Goal: Obtain resource: Download file/media

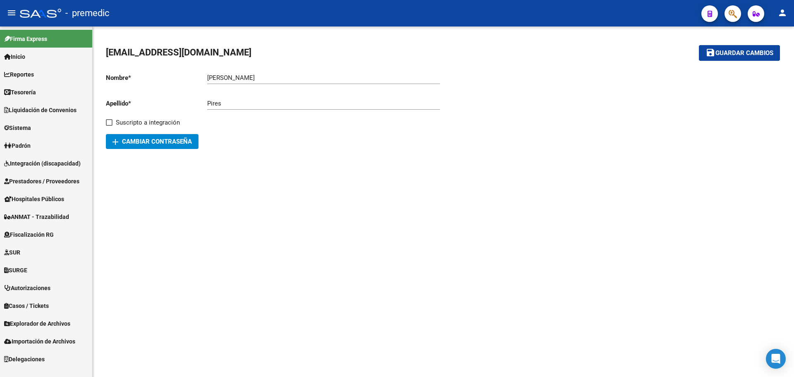
click at [33, 324] on span "Explorador de Archivos" at bounding box center [37, 323] width 66 height 9
click at [22, 339] on link "ARCA" at bounding box center [46, 341] width 92 height 18
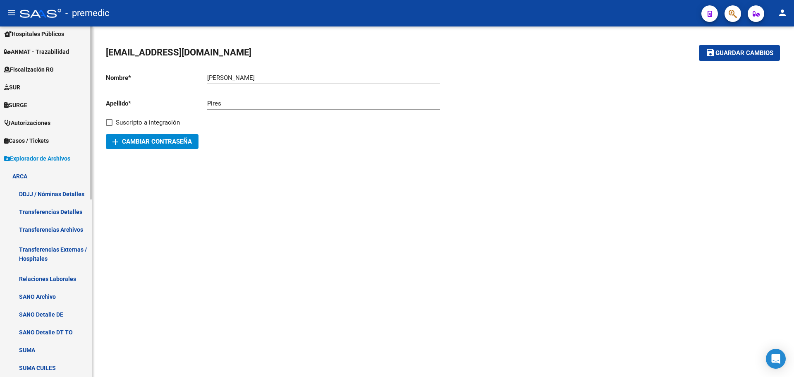
scroll to position [165, 0]
click at [68, 211] on link "Transferencias Detalles" at bounding box center [46, 211] width 92 height 18
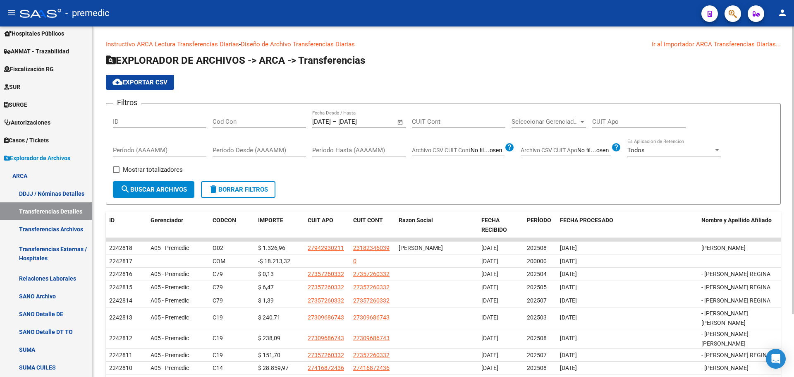
click at [331, 120] on input "[DATE]" at bounding box center [321, 121] width 19 height 7
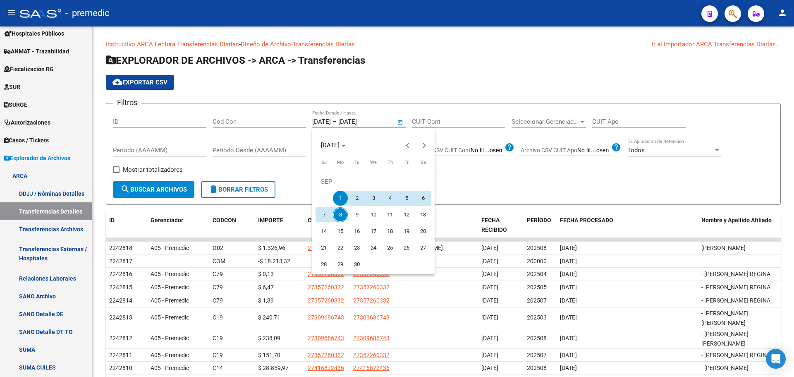
click at [407, 195] on span "5" at bounding box center [406, 198] width 15 height 15
type input "[DATE]"
click at [407, 195] on span "5" at bounding box center [406, 198] width 15 height 15
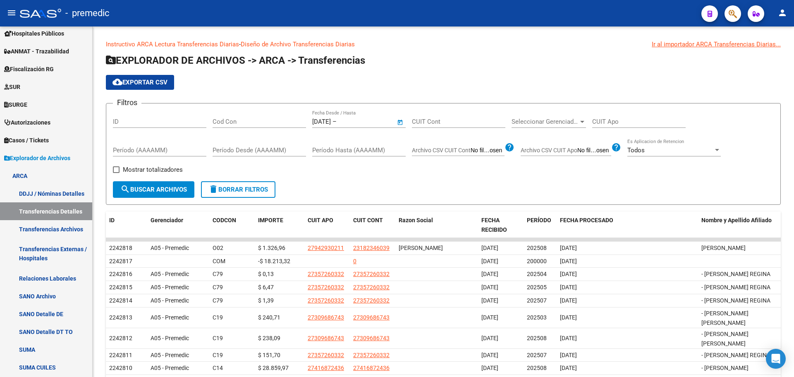
type input "[DATE]"
click at [165, 190] on span "search Buscar Archivos" at bounding box center [153, 189] width 67 height 7
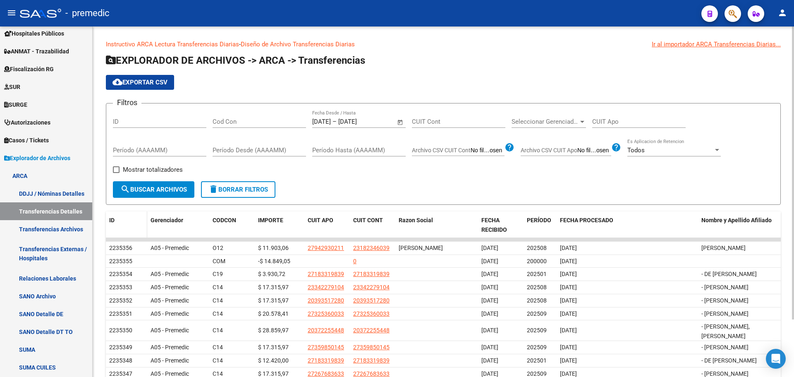
click at [109, 218] on datatable-header-cell "ID" at bounding box center [126, 224] width 41 height 27
click at [114, 221] on span "ID" at bounding box center [111, 220] width 5 height 7
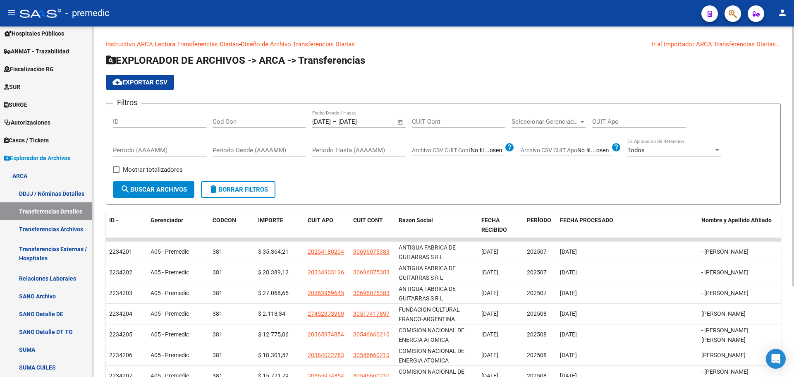
click at [113, 221] on span "ID" at bounding box center [111, 220] width 5 height 7
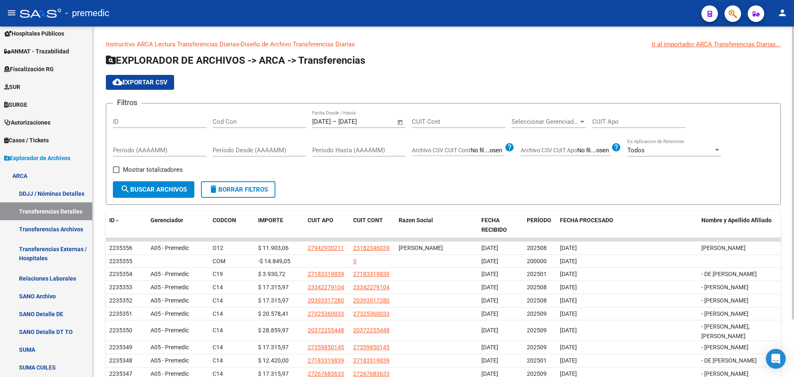
click at [330, 120] on input "[DATE]" at bounding box center [321, 121] width 19 height 7
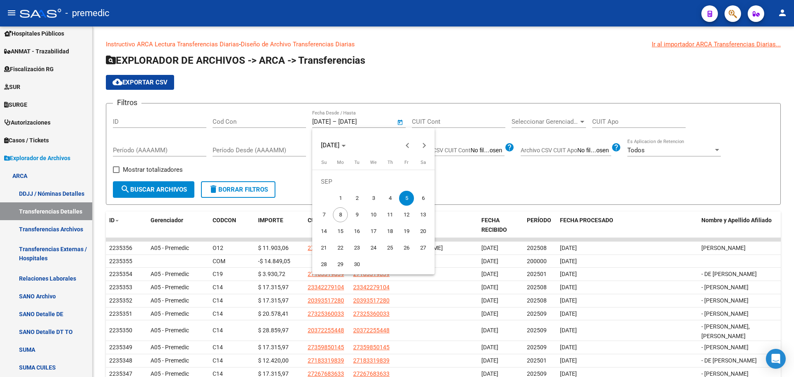
click at [424, 197] on span "6" at bounding box center [423, 198] width 15 height 15
type input "[DATE]"
click at [336, 212] on span "8" at bounding box center [340, 214] width 15 height 15
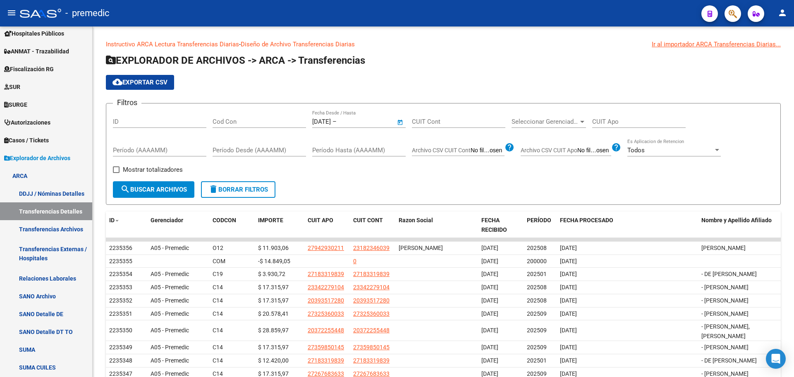
type input "[DATE]"
click at [158, 189] on span "search Buscar Archivos" at bounding box center [153, 189] width 67 height 7
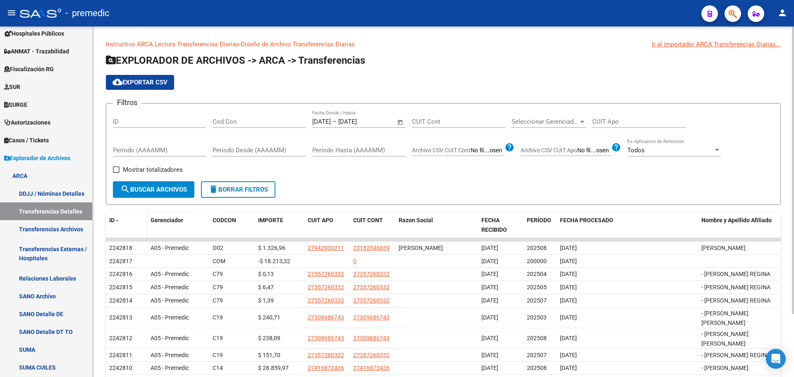
click at [107, 217] on datatable-header-cell "ID" at bounding box center [126, 224] width 41 height 27
click at [110, 219] on span "ID" at bounding box center [111, 220] width 5 height 7
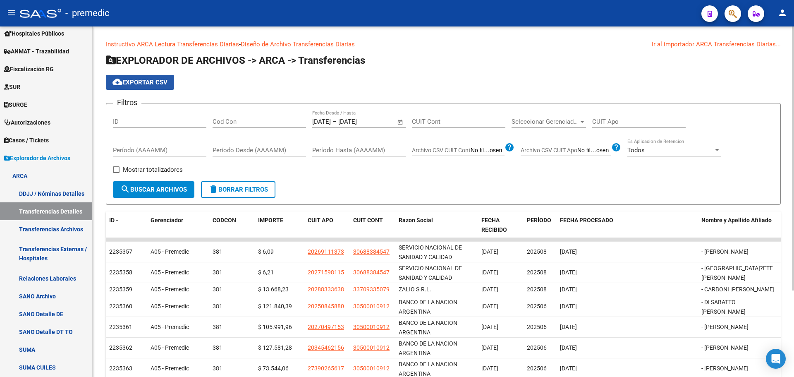
click at [142, 77] on button "cloud_download Exportar CSV" at bounding box center [140, 82] width 68 height 15
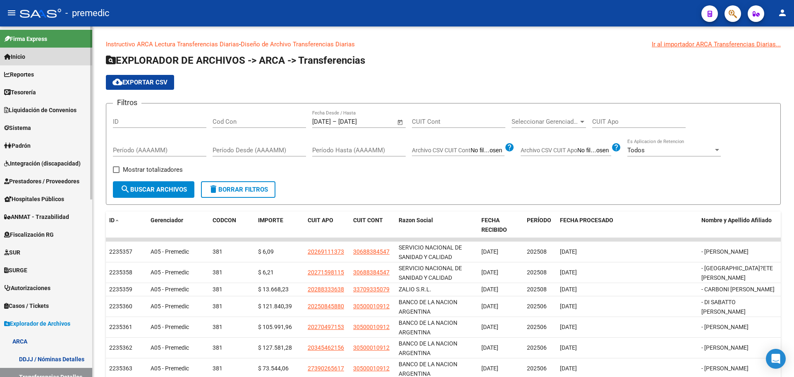
click at [25, 58] on span "Inicio" at bounding box center [14, 56] width 21 height 9
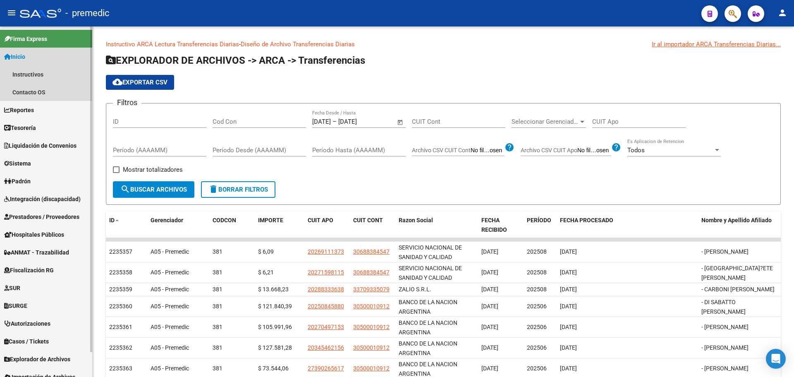
drag, startPoint x: 25, startPoint y: 56, endPoint x: 25, endPoint y: 63, distance: 7.5
click at [25, 56] on span "Inicio" at bounding box center [14, 56] width 21 height 9
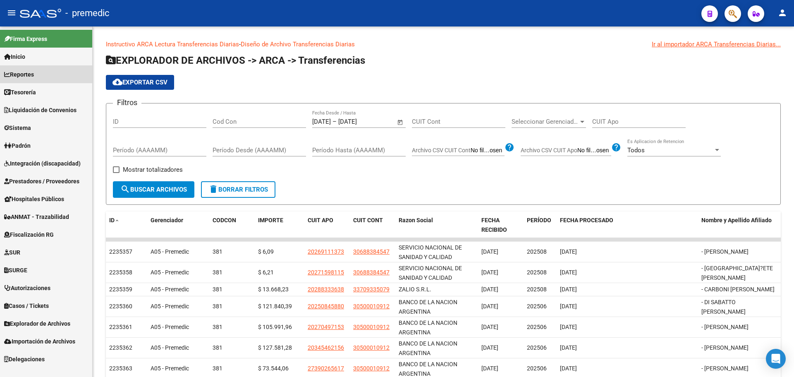
click at [30, 75] on span "Reportes" at bounding box center [19, 74] width 30 height 9
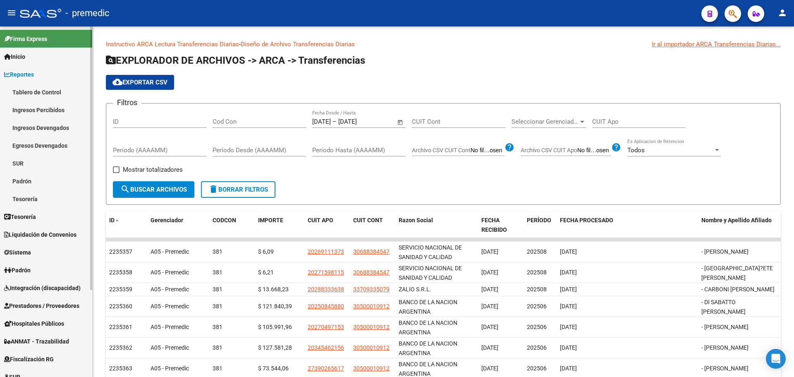
click at [49, 93] on link "Tablero de Control" at bounding box center [46, 92] width 92 height 18
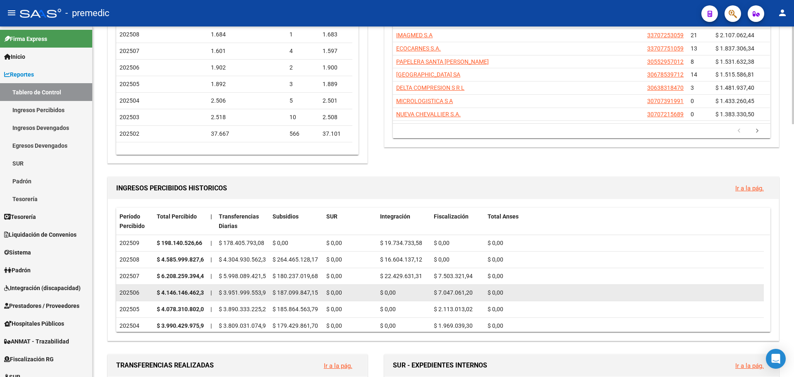
scroll to position [124, 0]
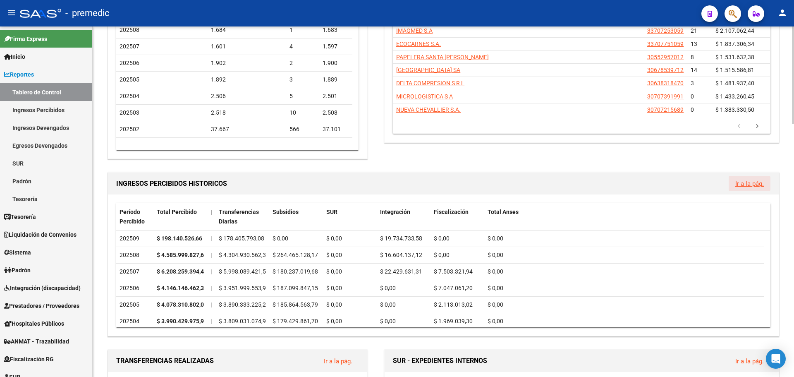
click at [750, 184] on link "Ir a la pág." at bounding box center [749, 183] width 29 height 7
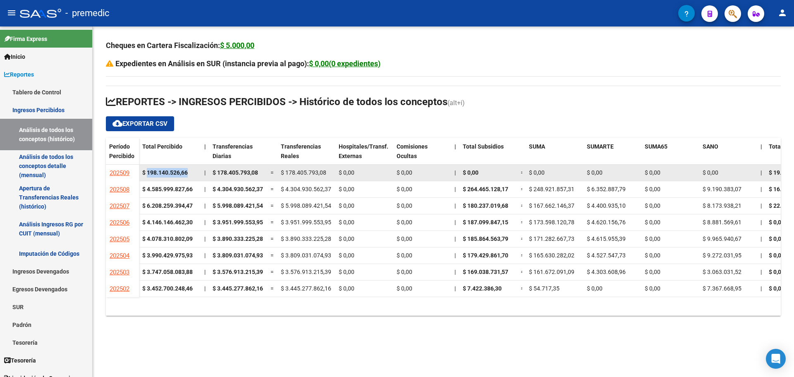
drag, startPoint x: 153, startPoint y: 172, endPoint x: 188, endPoint y: 172, distance: 35.2
click at [188, 172] on strong "$ 198.140.526,66" at bounding box center [165, 172] width 46 height 7
copy strong "198.140.526,66"
drag, startPoint x: 219, startPoint y: 172, endPoint x: 262, endPoint y: 170, distance: 42.6
click at [262, 170] on div "$ 178.405.793,08" at bounding box center [238, 173] width 51 height 10
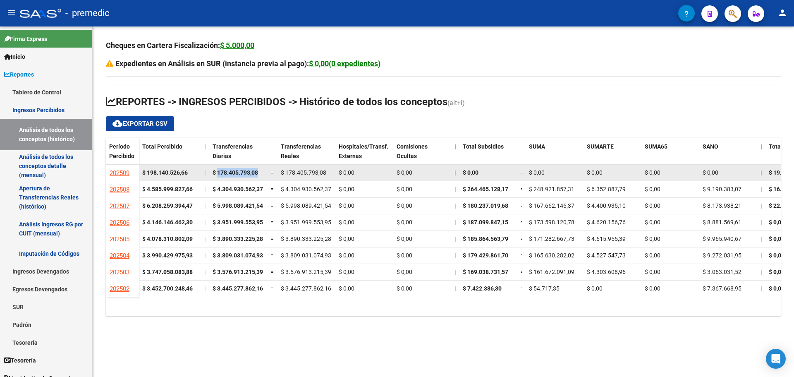
copy span "178.405.793,08"
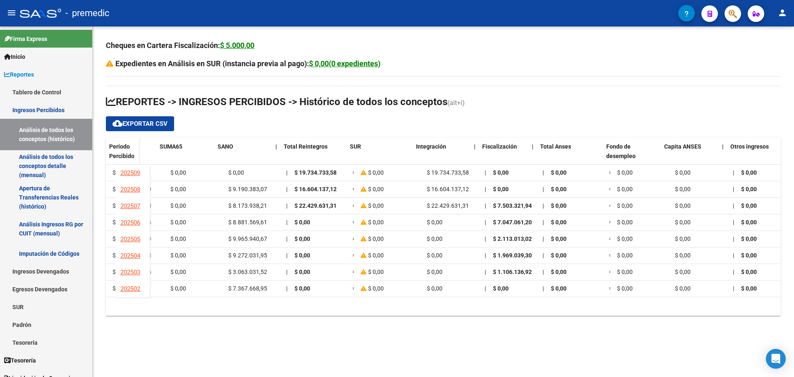
scroll to position [0, 489]
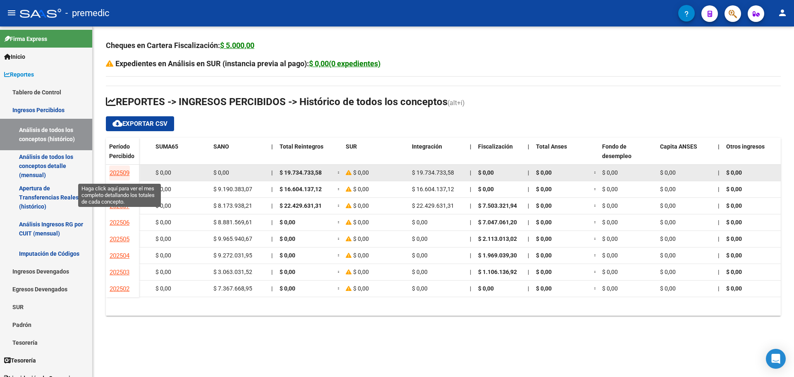
click at [127, 172] on span "202509" at bounding box center [120, 172] width 20 height 7
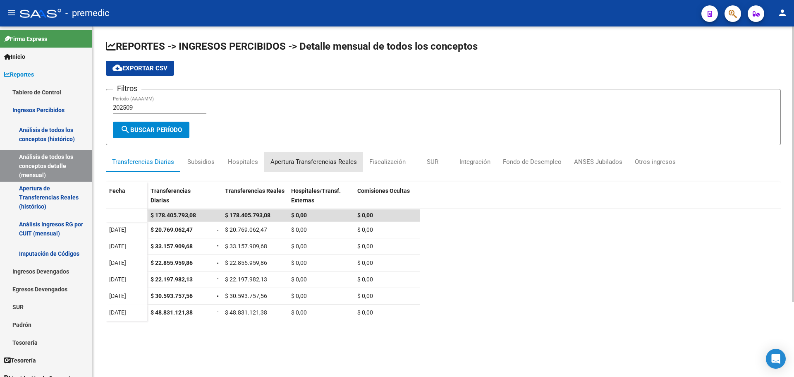
click at [308, 159] on div "Apertura Transferencias Reales" at bounding box center [314, 161] width 86 height 9
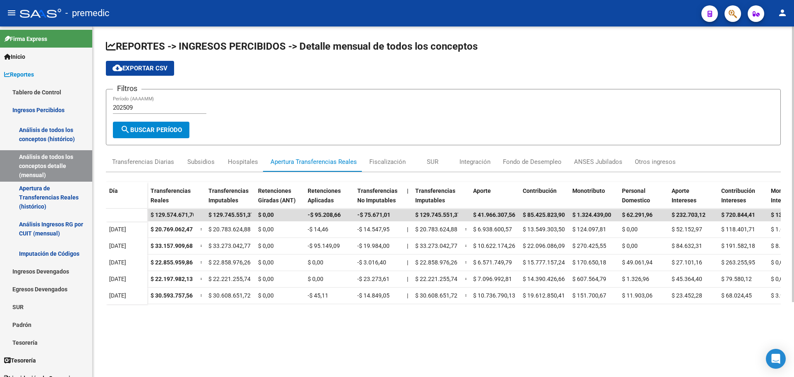
click at [140, 67] on span "cloud_download Exportar CSV" at bounding box center [140, 68] width 55 height 7
